Goal: Information Seeking & Learning: Learn about a topic

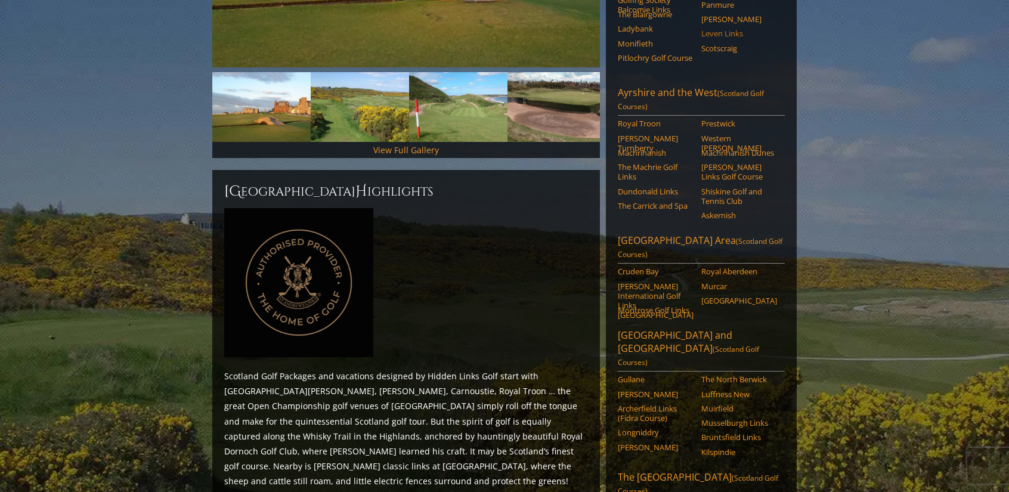
scroll to position [477, 0]
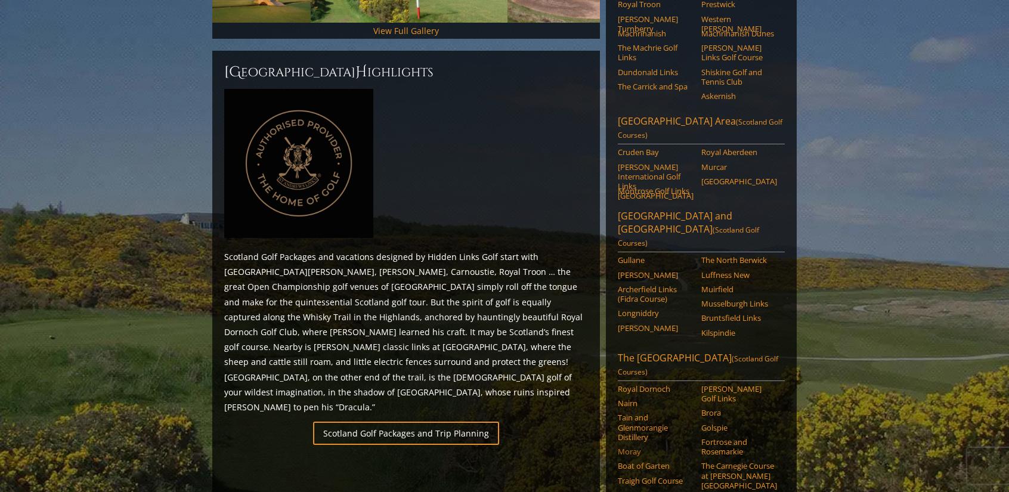
click at [637, 446] on link "Moray" at bounding box center [656, 451] width 76 height 10
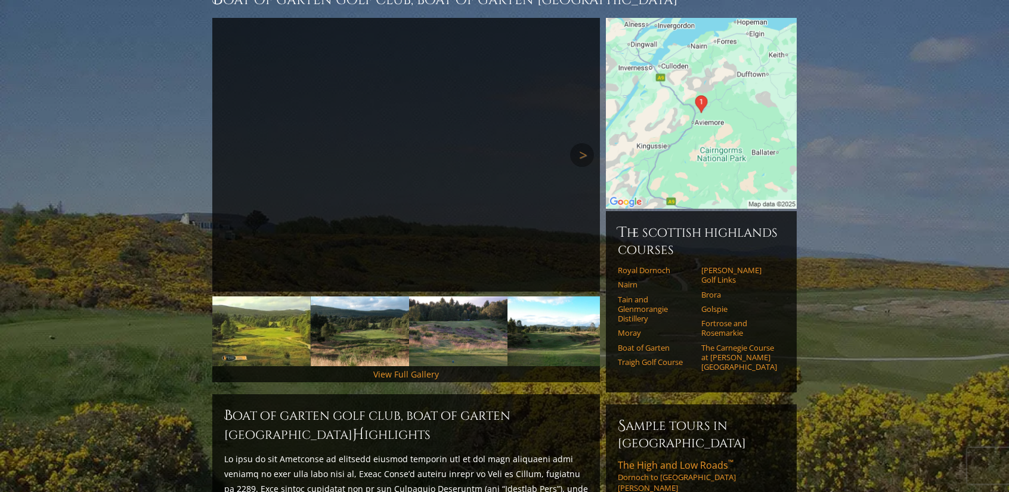
scroll to position [64, 0]
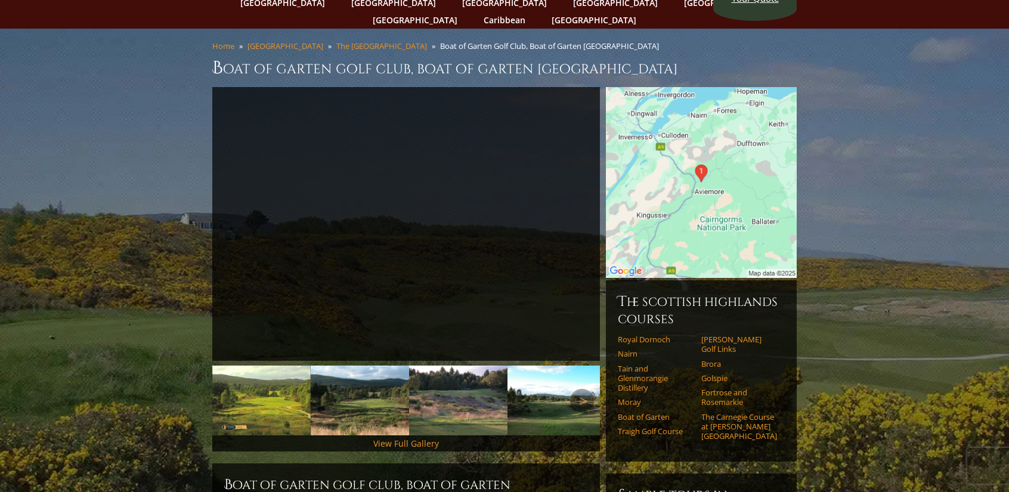
click at [268, 381] on img at bounding box center [261, 400] width 98 height 70
click at [579, 389] on link "Next" at bounding box center [582, 401] width 24 height 24
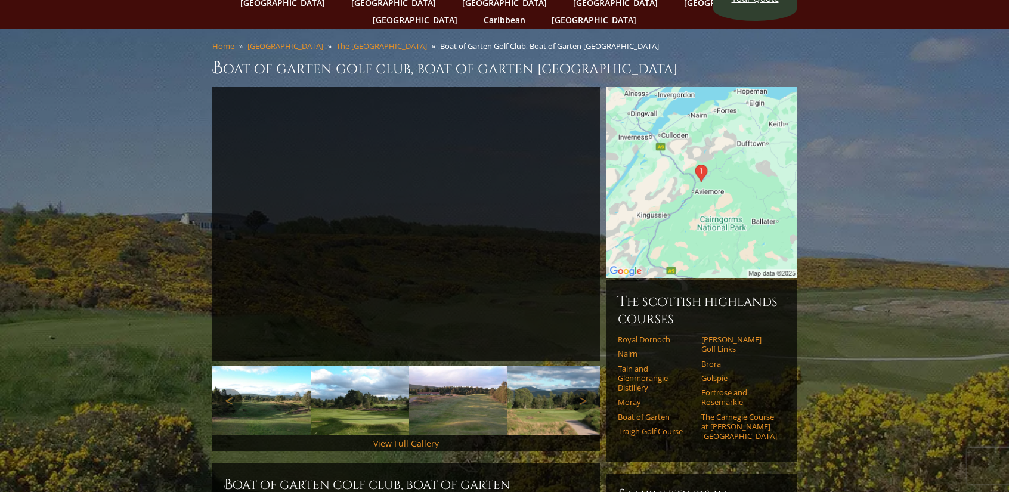
click at [283, 393] on img at bounding box center [261, 400] width 98 height 70
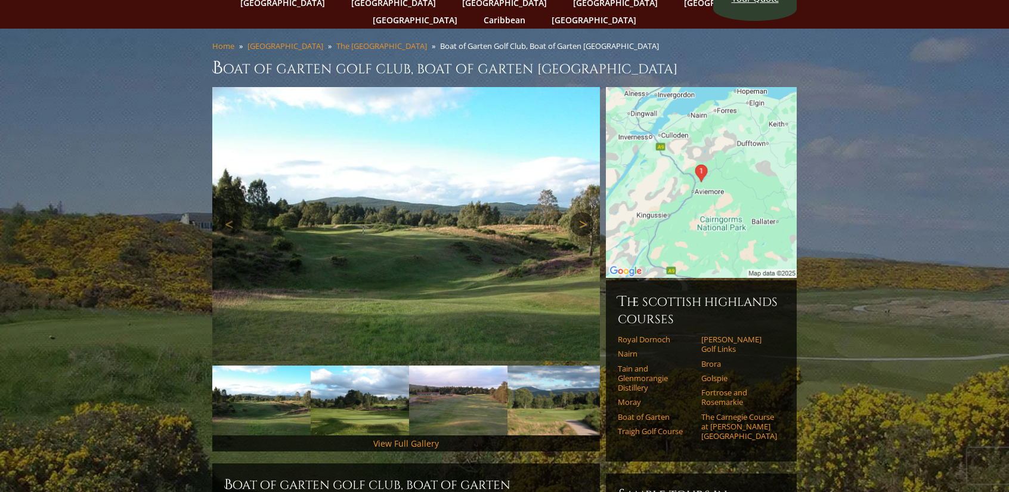
click at [580, 212] on link "Next" at bounding box center [582, 224] width 24 height 24
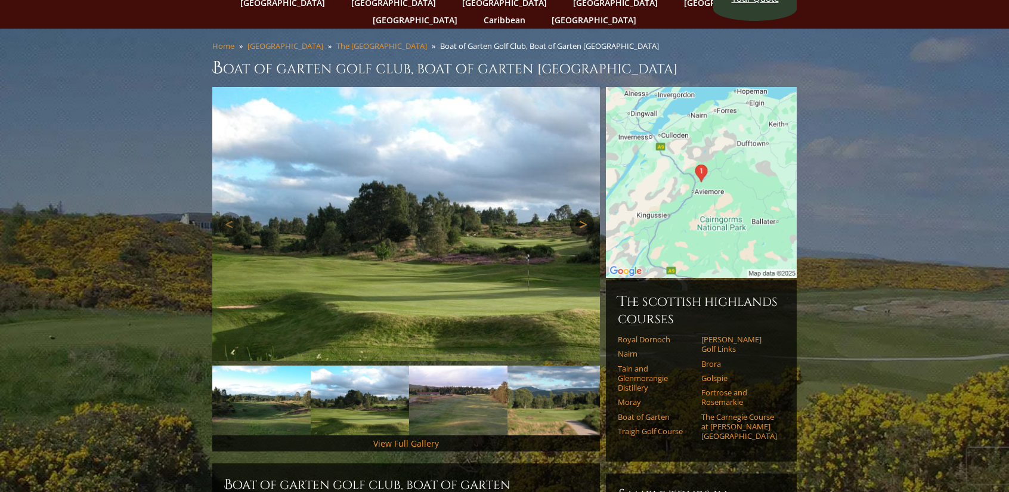
click at [580, 212] on link "Next" at bounding box center [582, 224] width 24 height 24
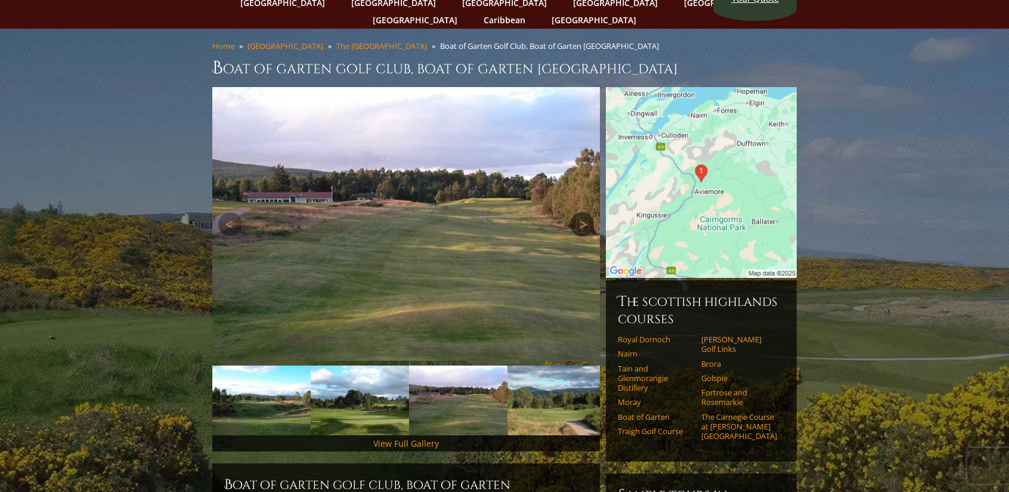
click at [580, 212] on link "Next" at bounding box center [582, 224] width 24 height 24
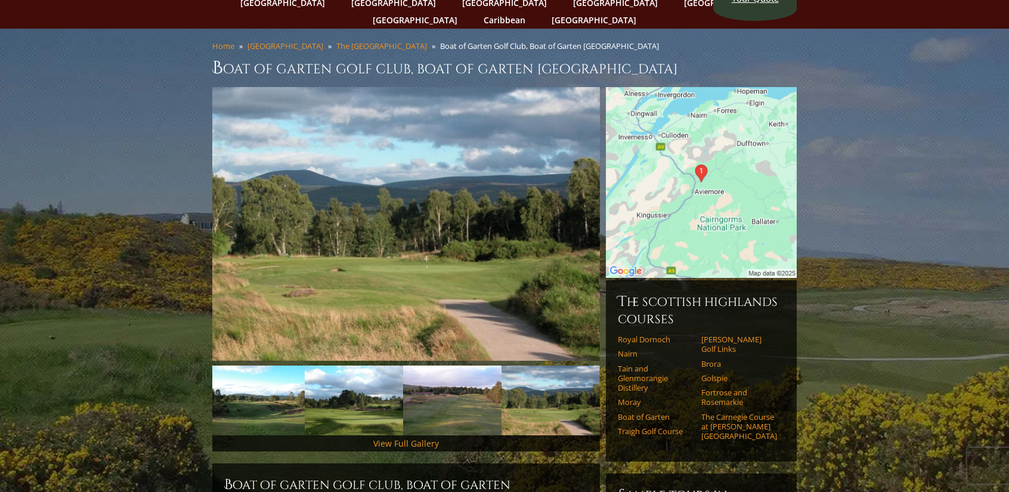
click at [580, 212] on link "Next" at bounding box center [582, 224] width 24 height 24
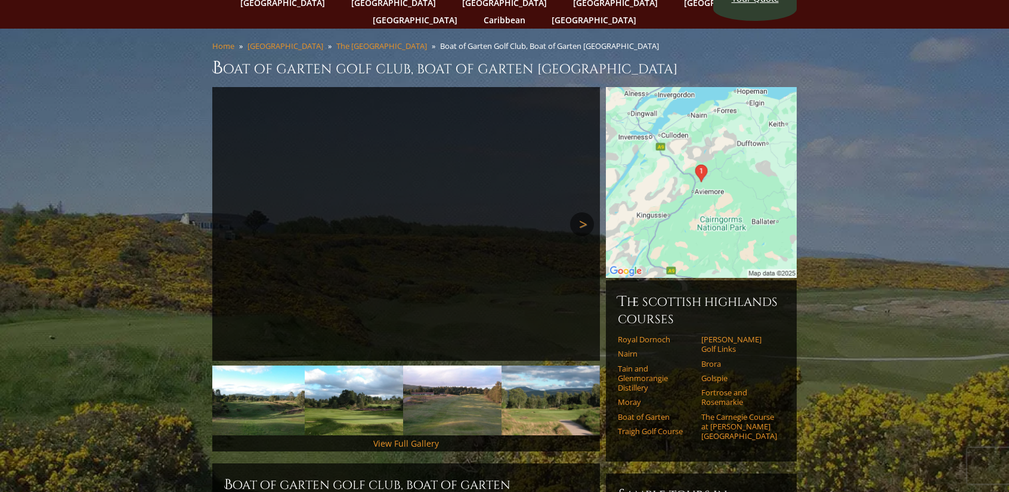
click at [580, 212] on link "Next" at bounding box center [582, 224] width 24 height 24
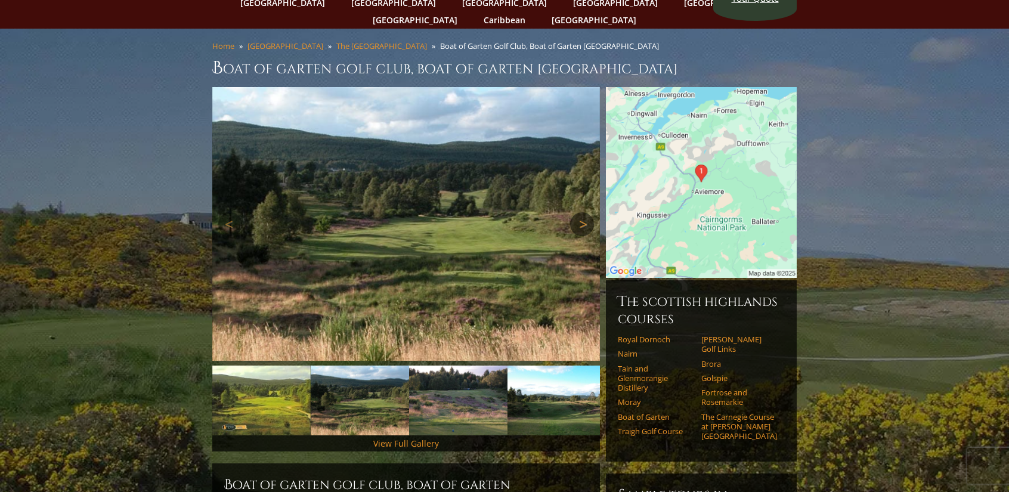
click at [580, 212] on link "Next" at bounding box center [582, 224] width 24 height 24
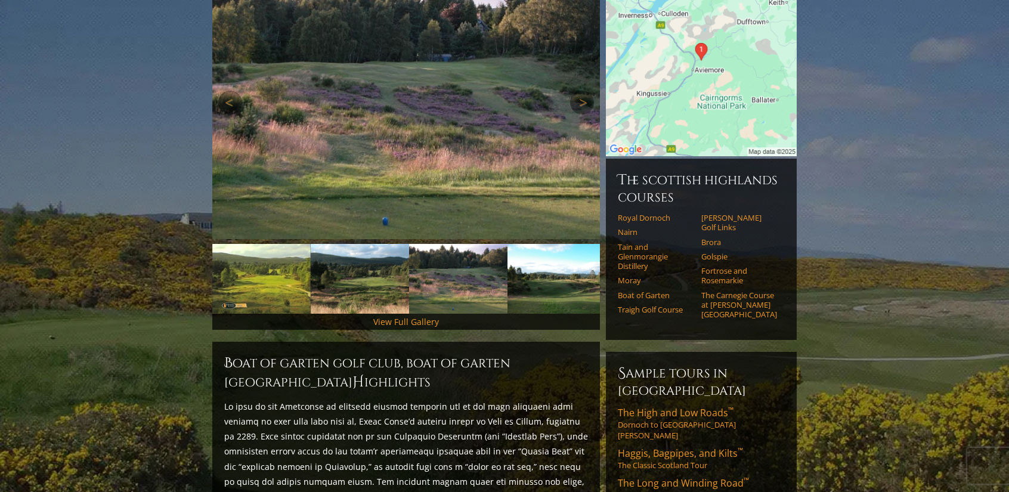
scroll to position [184, 0]
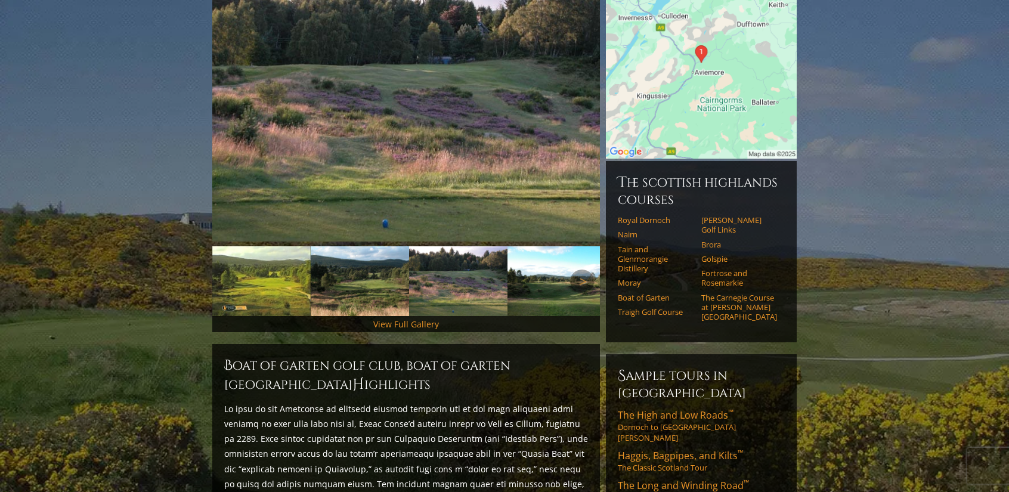
click at [386, 255] on img at bounding box center [360, 281] width 98 height 70
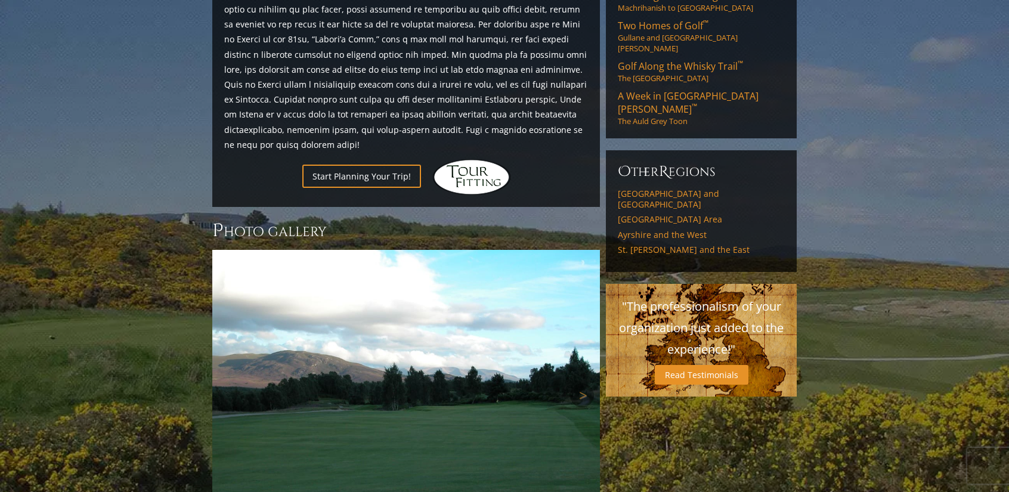
scroll to position [780, 0]
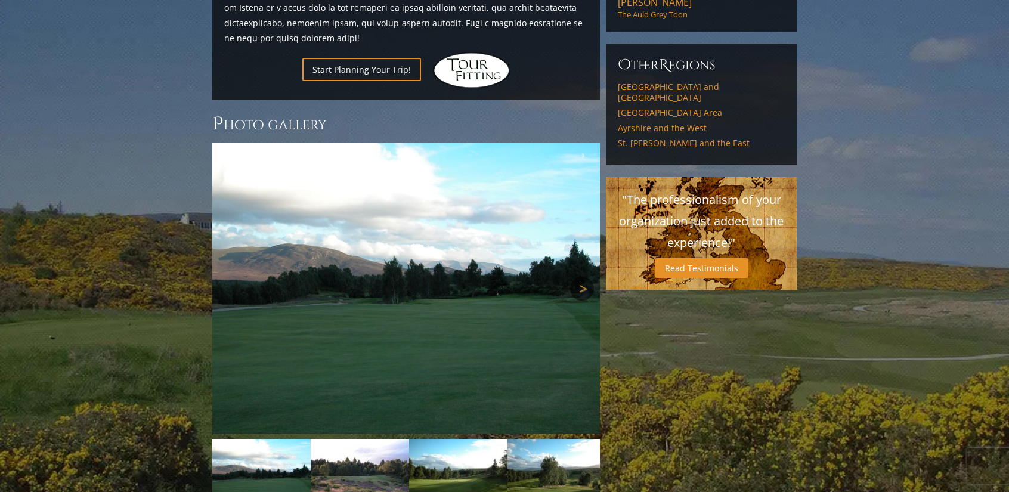
click at [581, 277] on link "Next" at bounding box center [582, 289] width 24 height 24
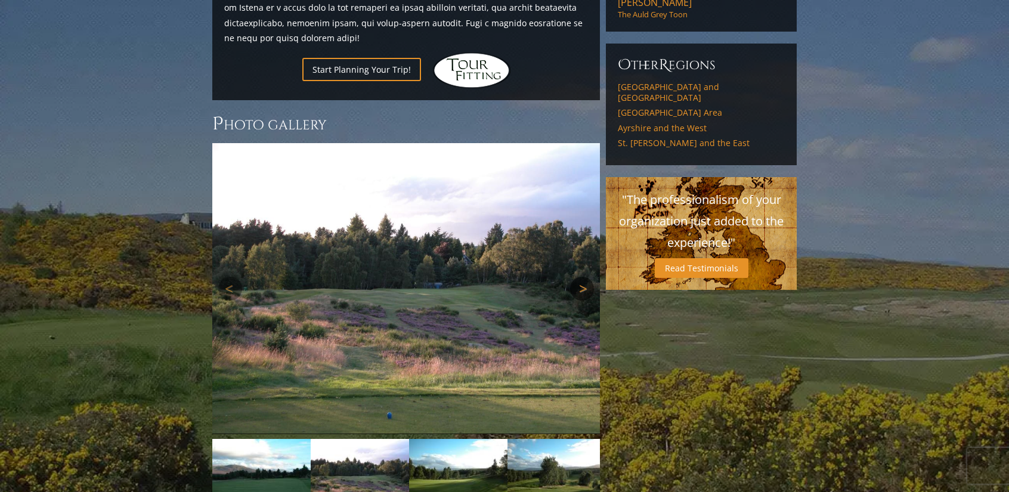
click at [581, 277] on link "Next" at bounding box center [582, 289] width 24 height 24
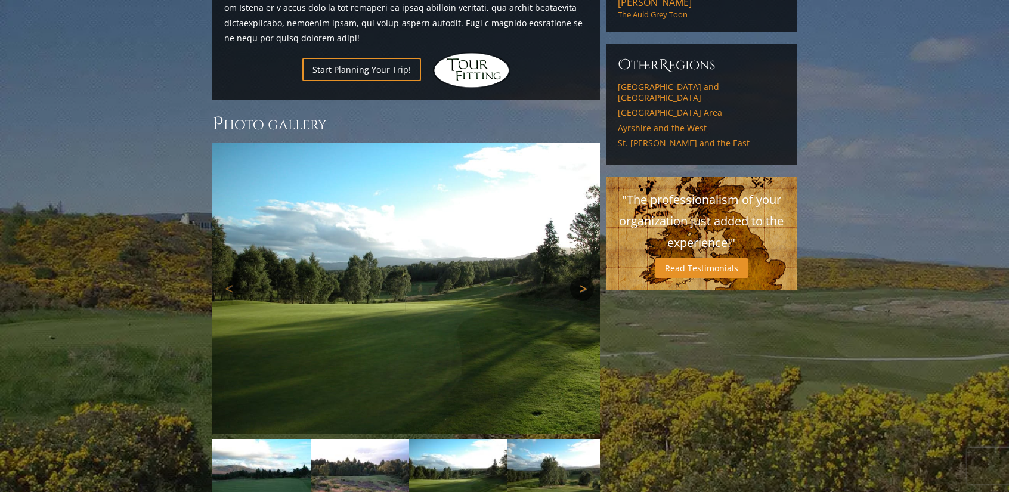
click at [581, 277] on link "Next" at bounding box center [582, 289] width 24 height 24
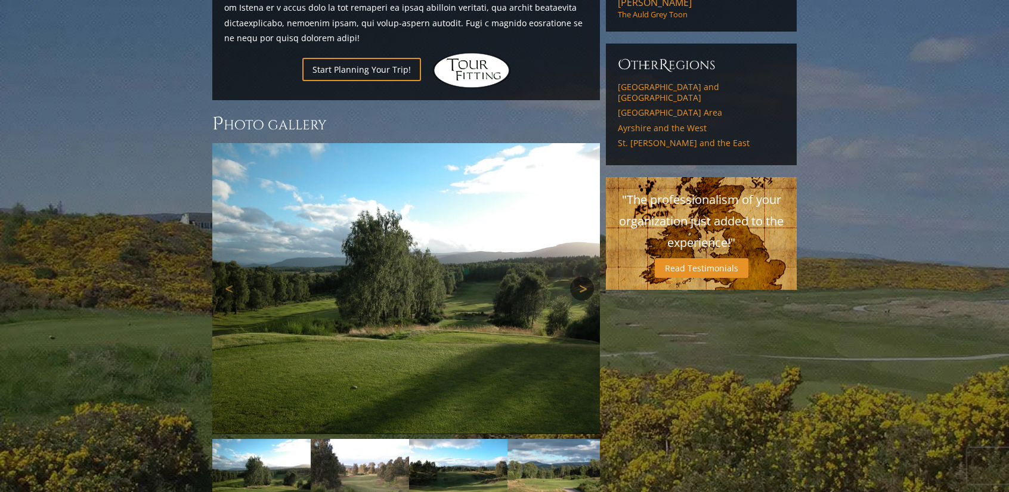
click at [581, 277] on link "Next" at bounding box center [582, 289] width 24 height 24
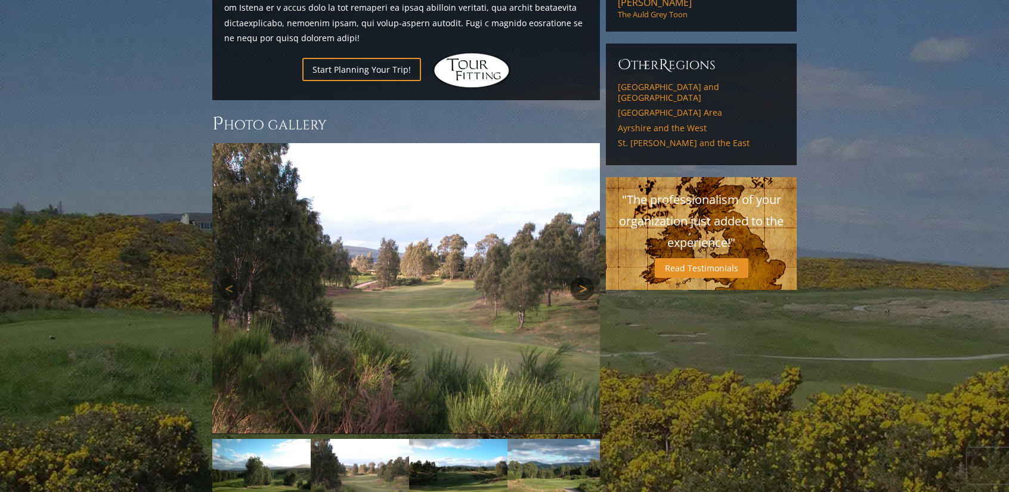
click at [581, 277] on link "Next" at bounding box center [582, 289] width 24 height 24
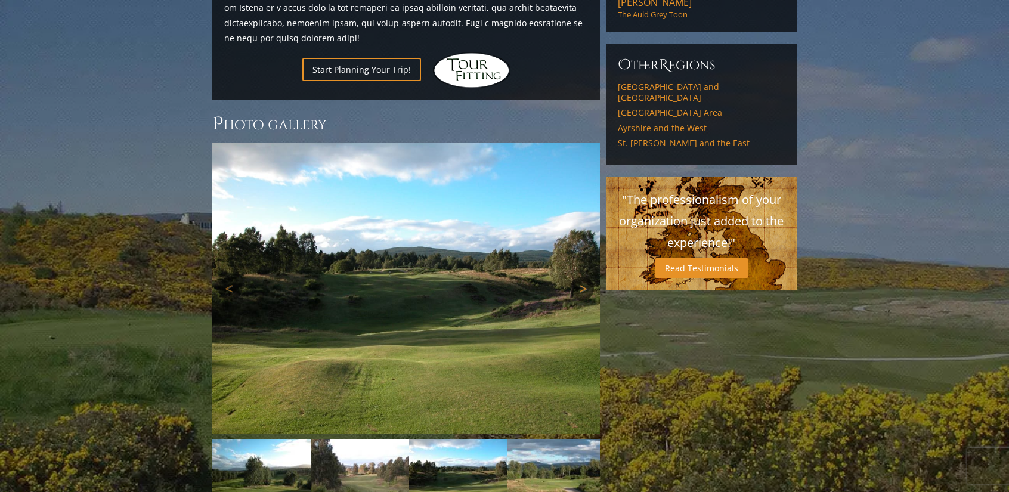
click at [581, 277] on link "Next" at bounding box center [582, 289] width 24 height 24
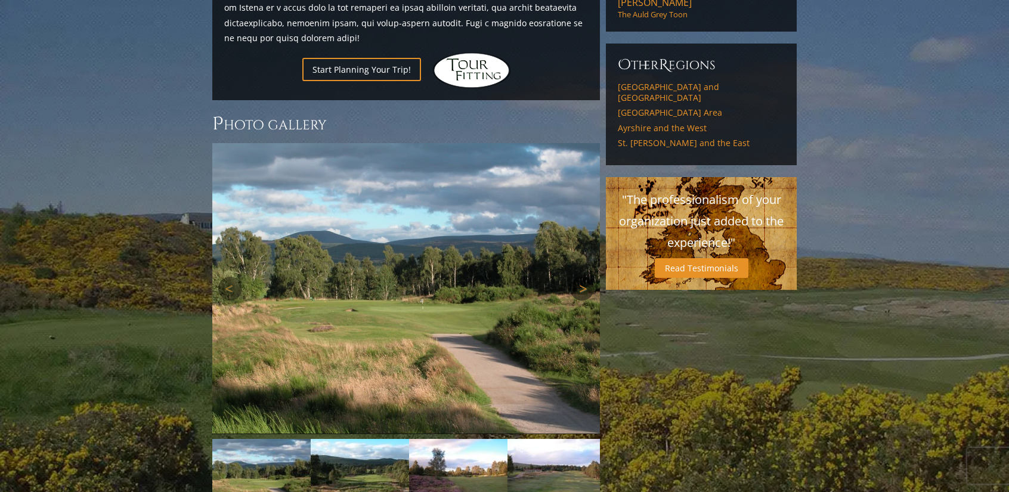
click at [581, 277] on link "Next" at bounding box center [582, 289] width 24 height 24
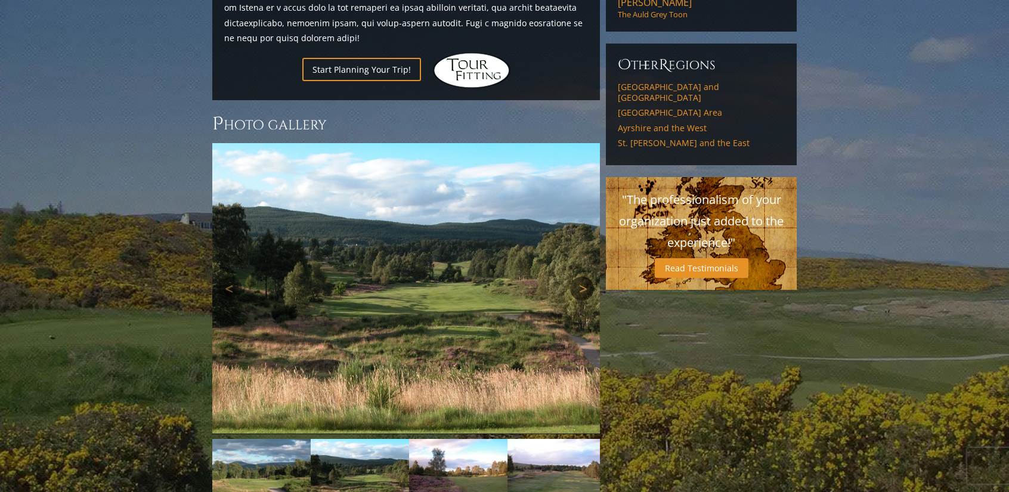
click at [581, 277] on link "Next" at bounding box center [582, 289] width 24 height 24
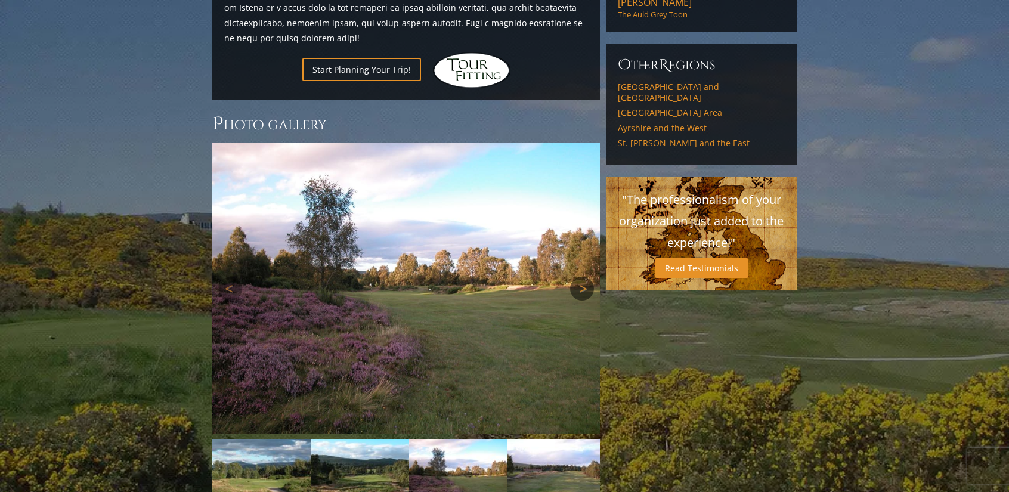
click at [581, 277] on link "Next" at bounding box center [582, 289] width 24 height 24
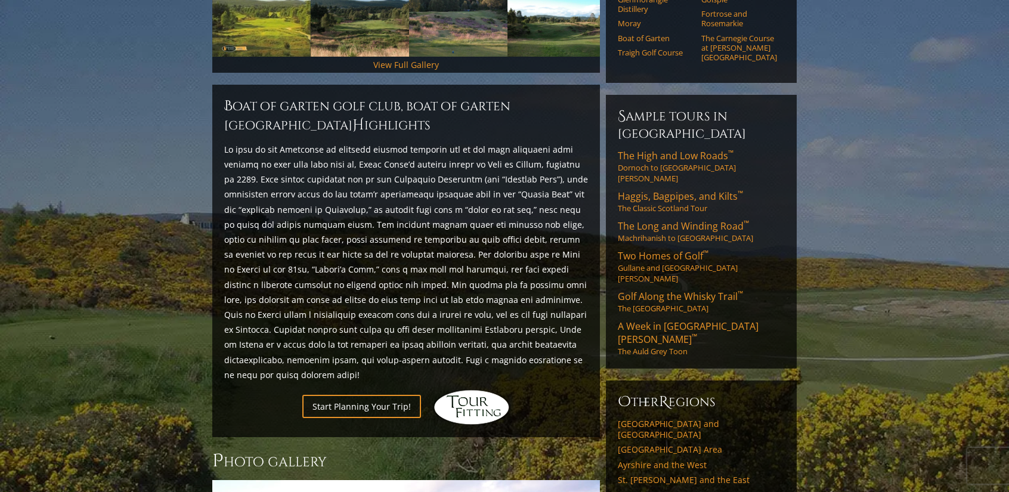
scroll to position [469, 0]
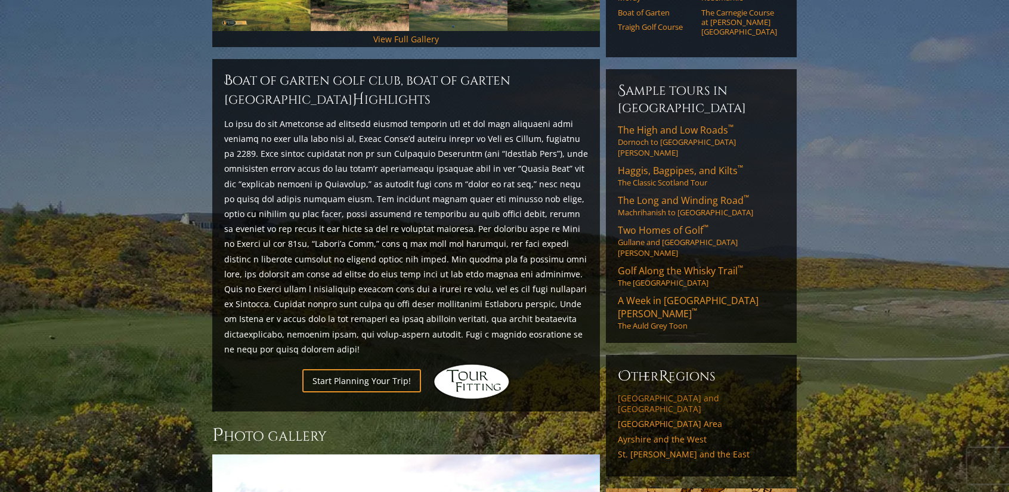
click at [706, 393] on link "[GEOGRAPHIC_DATA] and [GEOGRAPHIC_DATA]" at bounding box center [701, 403] width 167 height 21
